Goal: Information Seeking & Learning: Learn about a topic

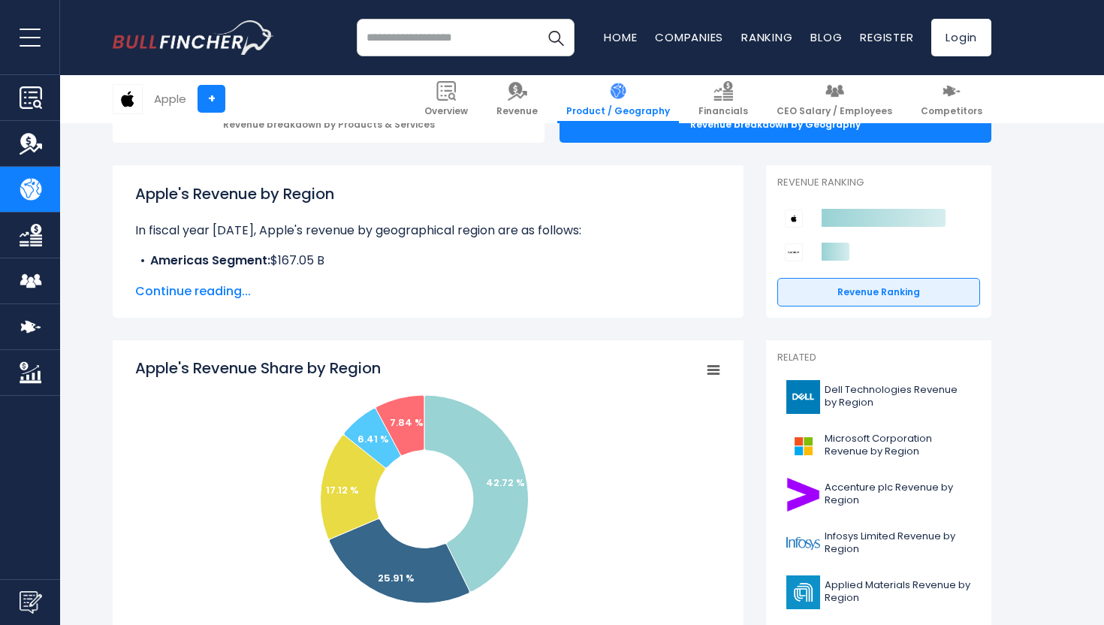
click at [523, 274] on div "Apple's Revenue by Region In fiscal year [DATE], Apple's revenue by geographica…" at bounding box center [428, 241] width 586 height 118
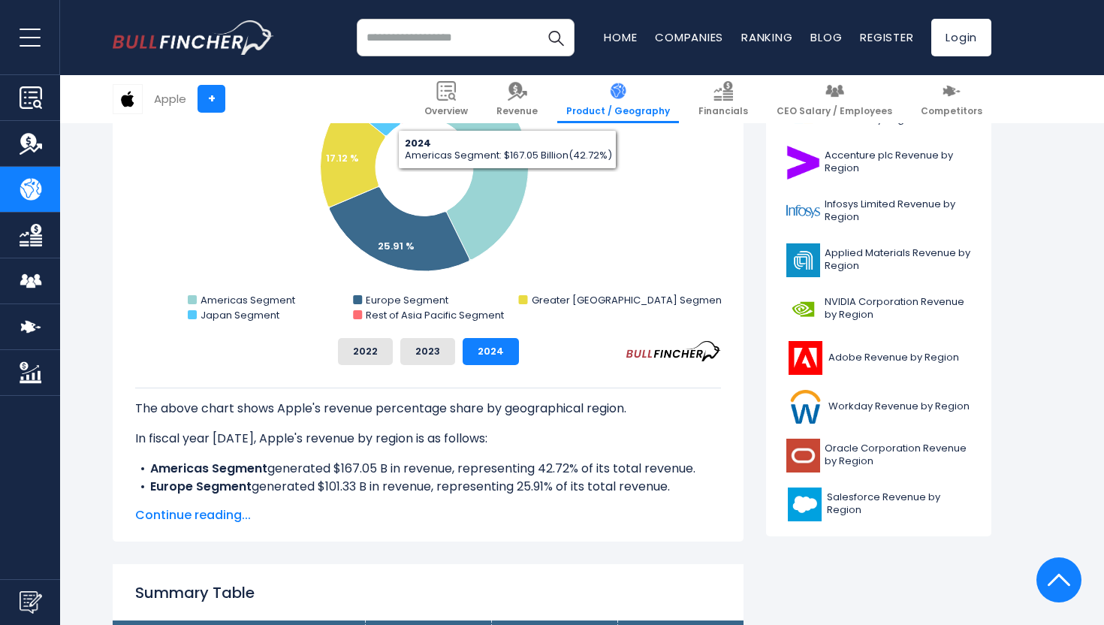
scroll to position [499, 0]
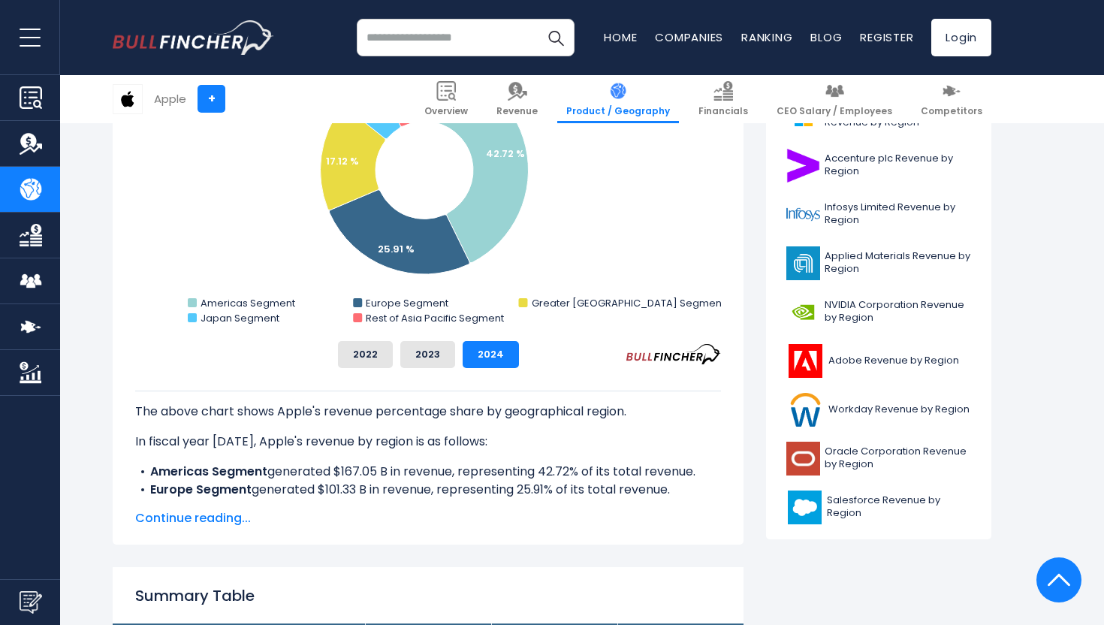
click at [219, 520] on span "Continue reading..." at bounding box center [428, 518] width 586 height 18
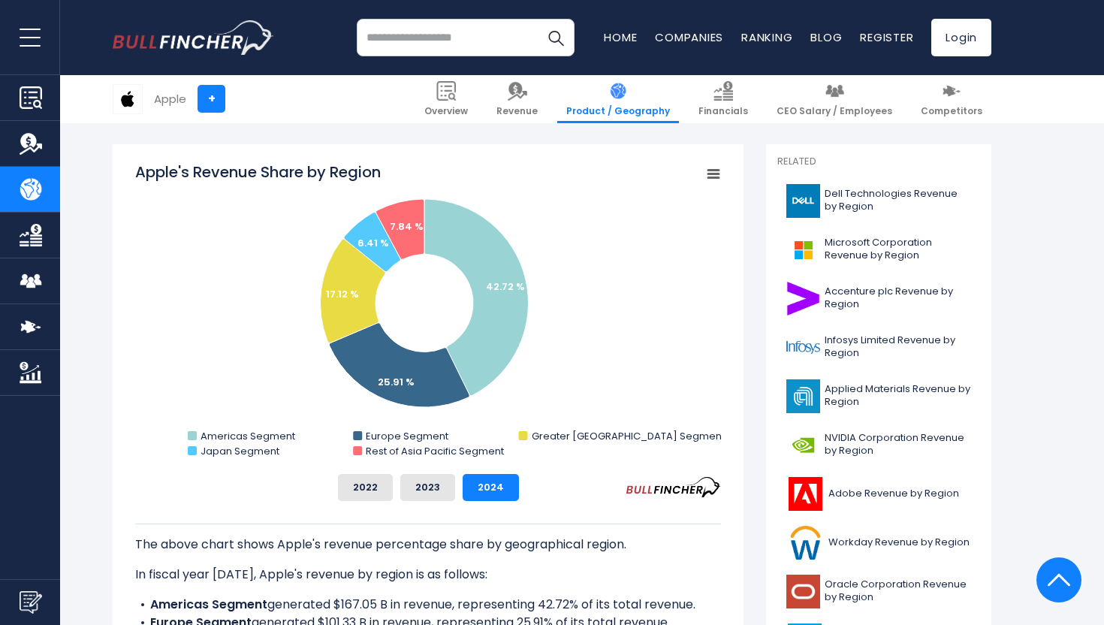
scroll to position [351, 0]
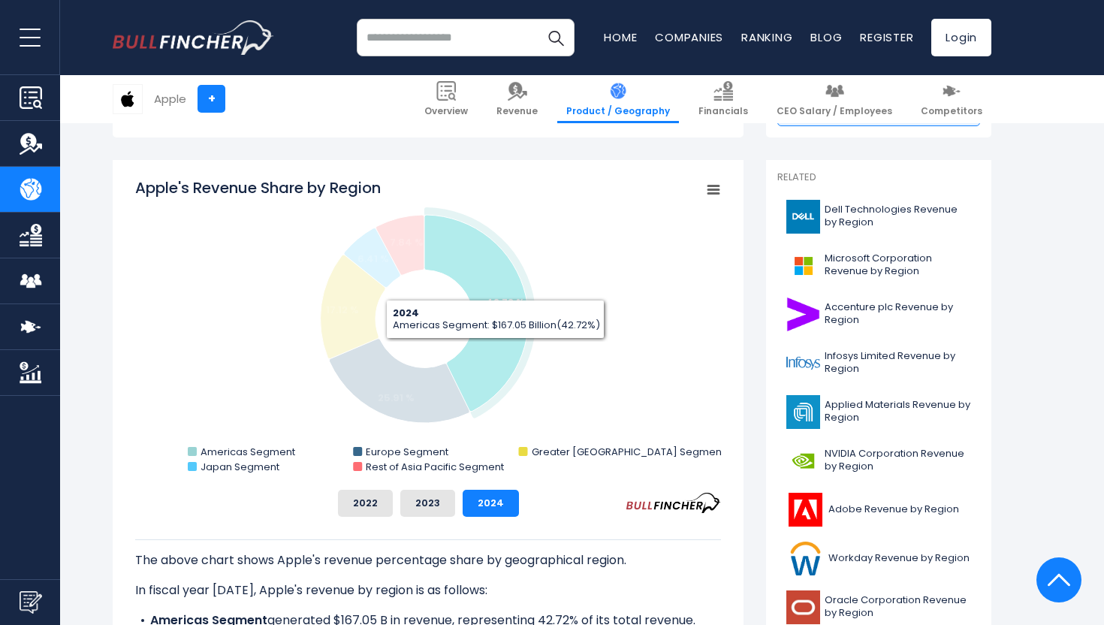
click at [495, 350] on icon "Apple's Revenue Share by Region" at bounding box center [476, 313] width 104 height 197
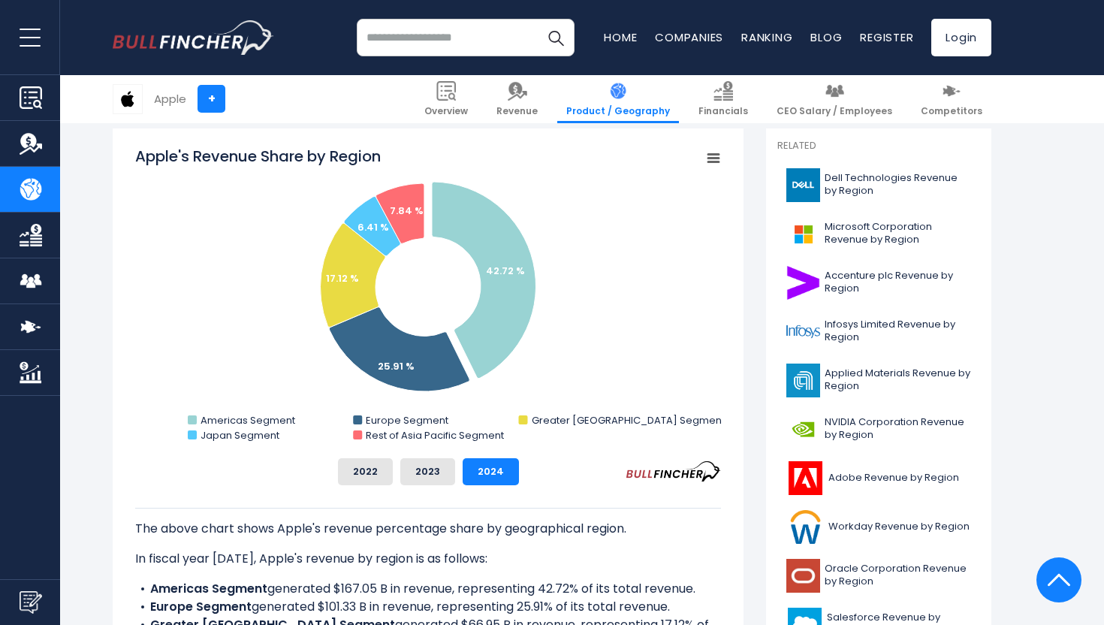
scroll to position [0, 0]
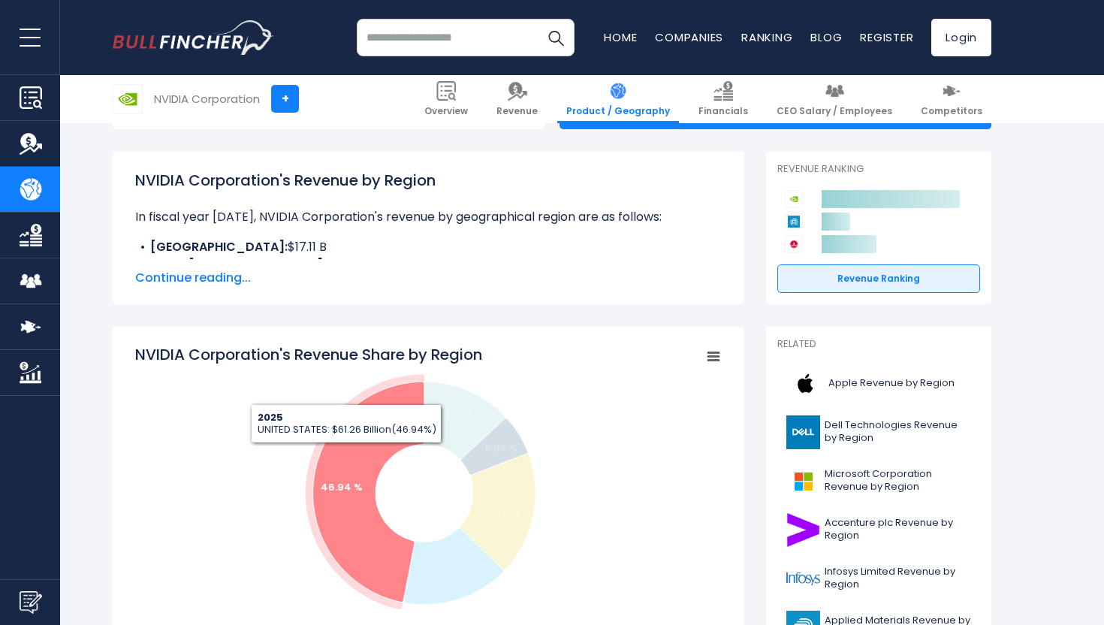
scroll to position [169, 0]
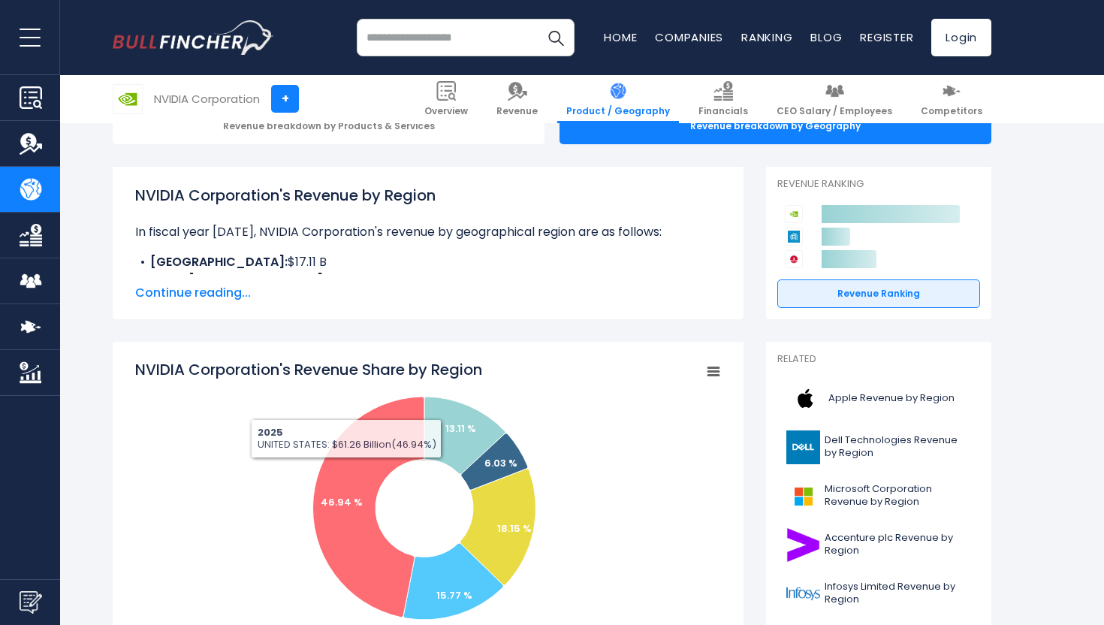
click at [206, 292] on span "Continue reading..." at bounding box center [428, 293] width 586 height 18
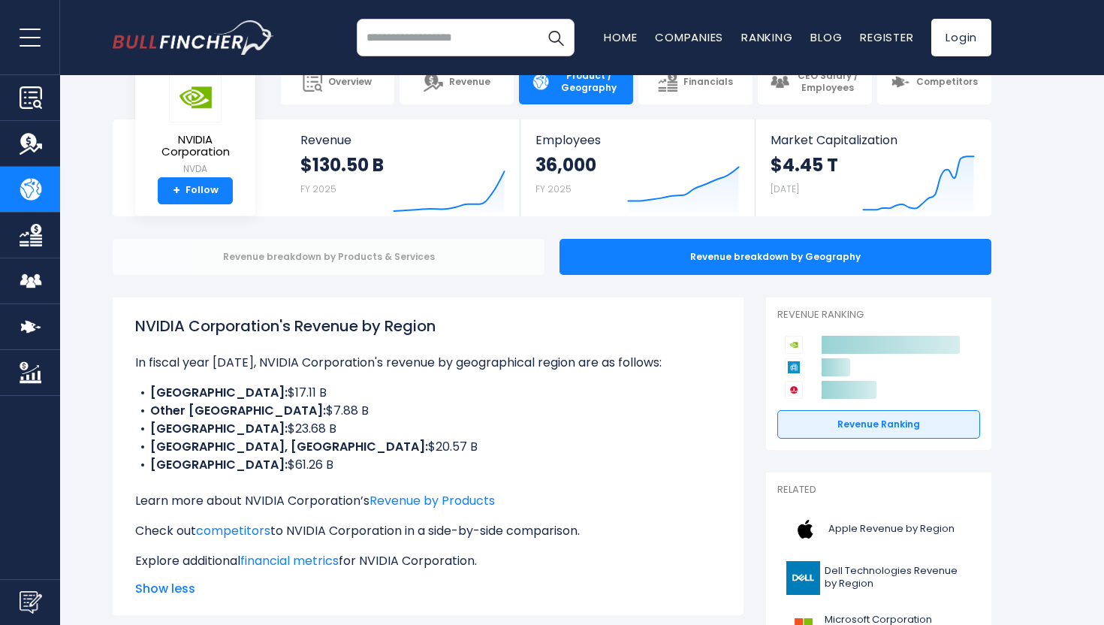
scroll to position [41, 0]
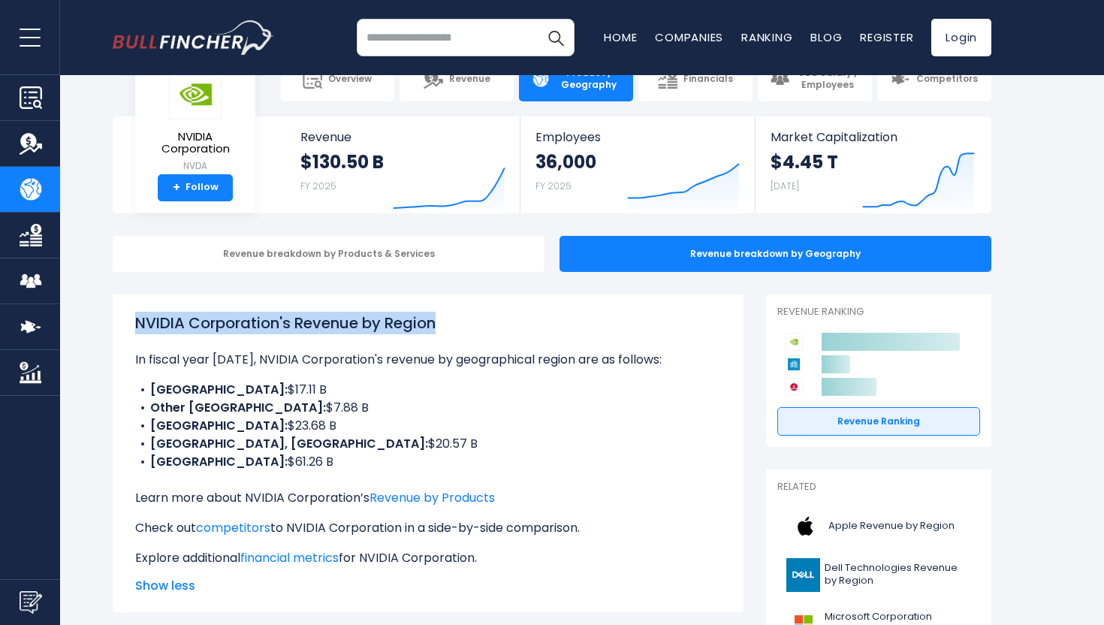
drag, startPoint x: 135, startPoint y: 324, endPoint x: 439, endPoint y: 321, distance: 304.1
click at [439, 321] on h1 "NVIDIA Corporation's Revenue by Region" at bounding box center [428, 323] width 586 height 23
copy h1 "NVIDIA Corporation's Revenue by Region"
